Goal: Check status

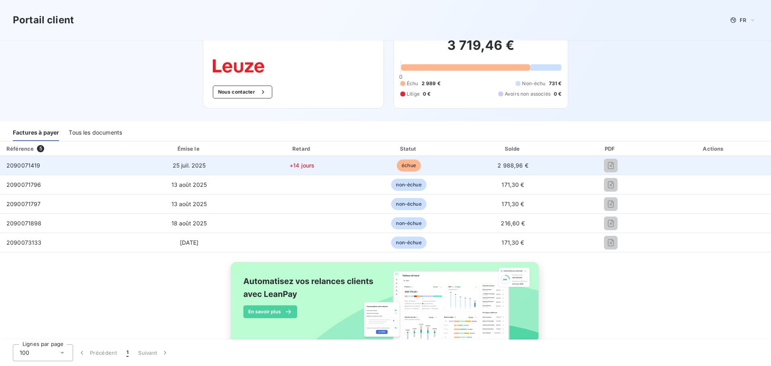
scroll to position [43, 0]
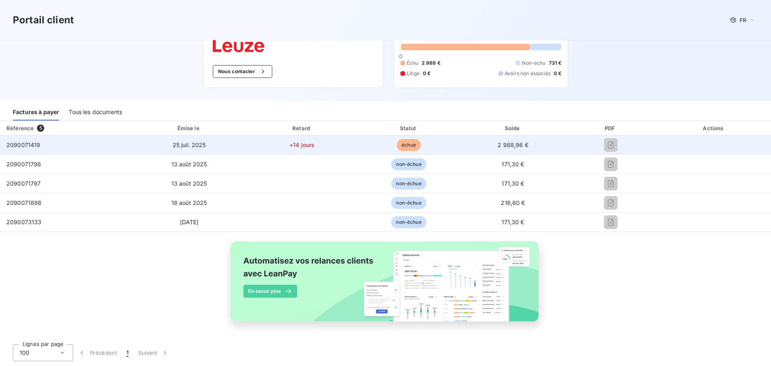
drag, startPoint x: 187, startPoint y: 143, endPoint x: 149, endPoint y: 145, distance: 37.4
click at [183, 143] on span "25 juil. 2025" at bounding box center [189, 144] width 33 height 7
click at [25, 141] on span "2090071419" at bounding box center [23, 144] width 34 height 7
drag, startPoint x: 24, startPoint y: 142, endPoint x: 41, endPoint y: 146, distance: 16.9
click at [24, 143] on span "2090071419" at bounding box center [23, 144] width 34 height 7
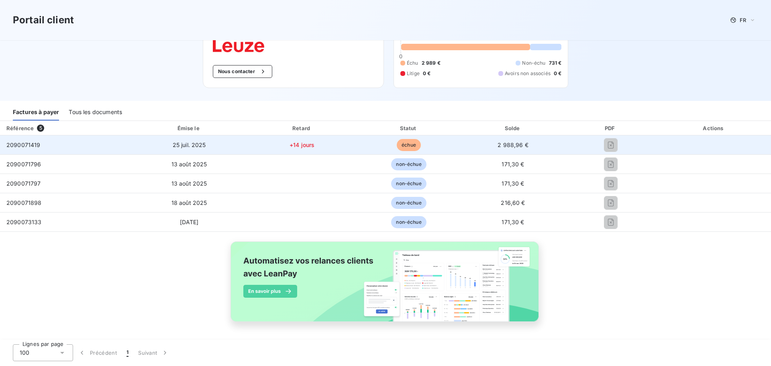
click at [409, 146] on span "échue" at bounding box center [409, 145] width 24 height 12
click at [506, 144] on span "2 988,96 €" at bounding box center [512, 144] width 31 height 7
click at [530, 143] on td "2 988,96 €" at bounding box center [512, 144] width 103 height 19
click at [710, 142] on td at bounding box center [714, 144] width 114 height 19
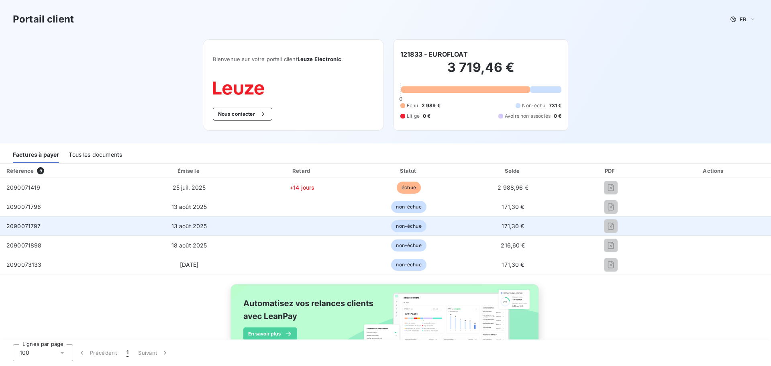
scroll to position [0, 0]
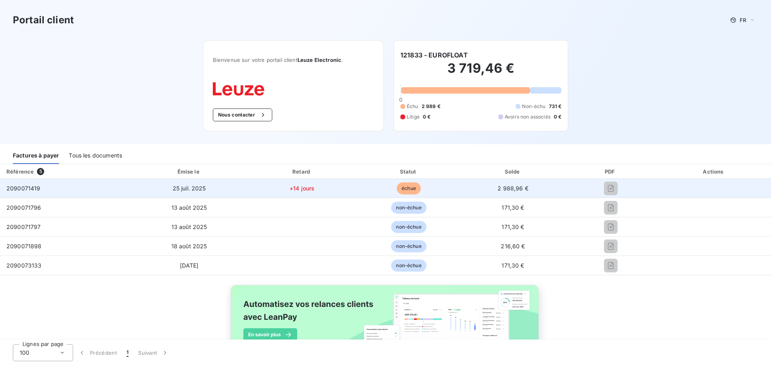
drag, startPoint x: 179, startPoint y: 191, endPoint x: 193, endPoint y: 190, distance: 13.7
click at [179, 191] on span "25 juil. 2025" at bounding box center [189, 188] width 33 height 7
drag, startPoint x: 291, startPoint y: 187, endPoint x: 375, endPoint y: 183, distance: 84.8
click at [295, 187] on span "+14 jours" at bounding box center [301, 188] width 25 height 7
click at [386, 184] on td "échue" at bounding box center [409, 188] width 106 height 19
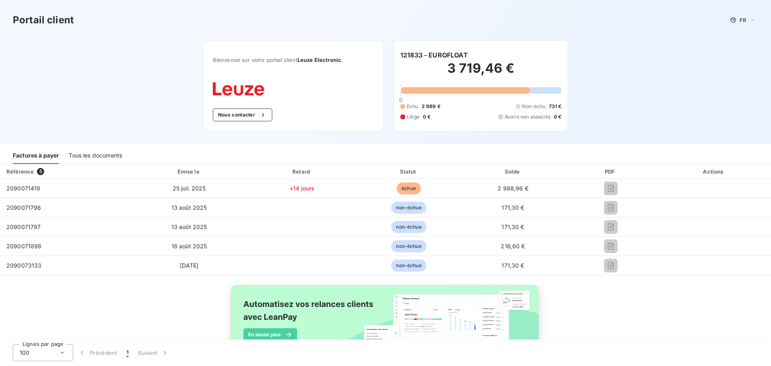
click at [97, 157] on div "Tous les documents" at bounding box center [95, 155] width 53 height 17
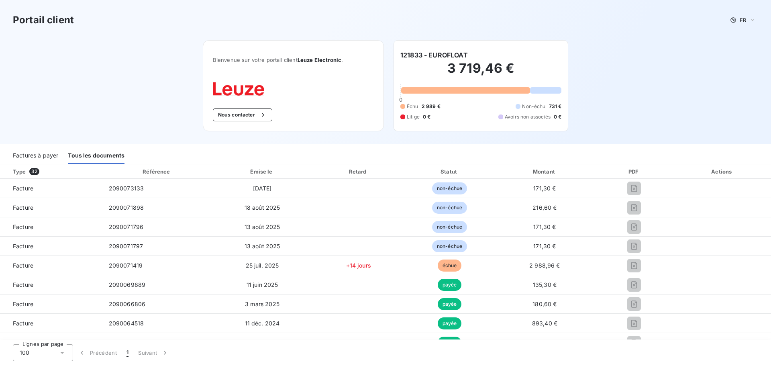
click at [34, 158] on div "Factures à payer" at bounding box center [35, 155] width 45 height 17
